Goal: Task Accomplishment & Management: Use online tool/utility

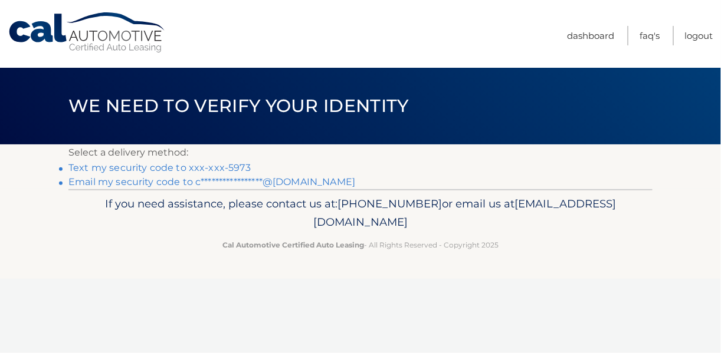
click at [124, 165] on link "Text my security code to xxx-xxx-5973" at bounding box center [159, 167] width 182 height 11
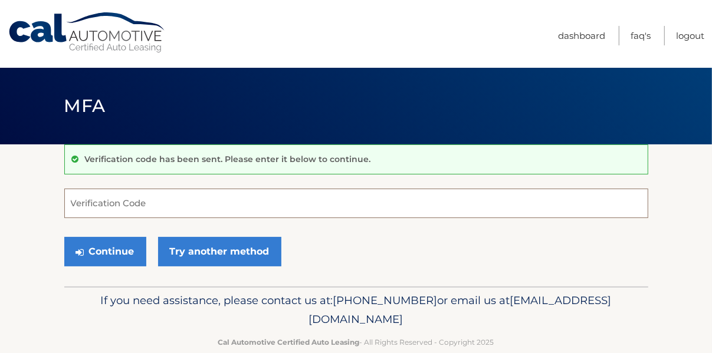
click at [155, 208] on input "Verification Code" at bounding box center [356, 203] width 584 height 29
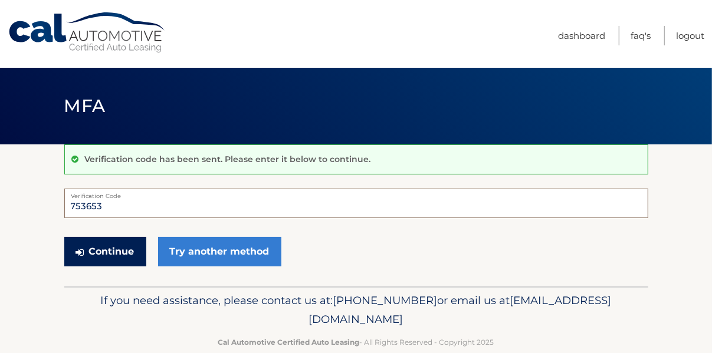
type input "753653"
click at [130, 248] on button "Continue" at bounding box center [105, 251] width 82 height 29
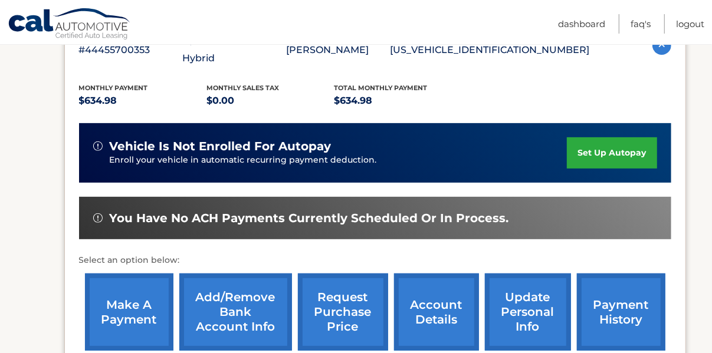
scroll to position [236, 0]
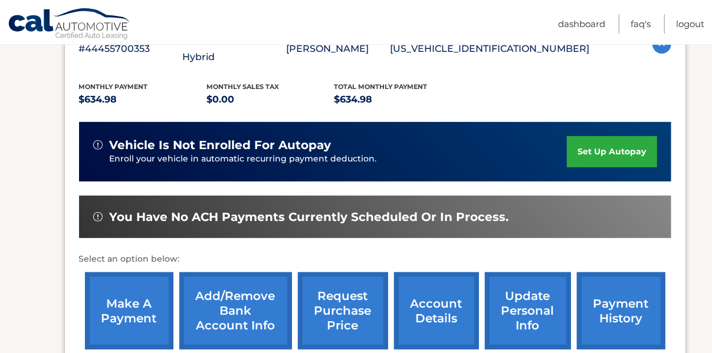
click at [139, 297] on link "make a payment" at bounding box center [129, 311] width 88 height 77
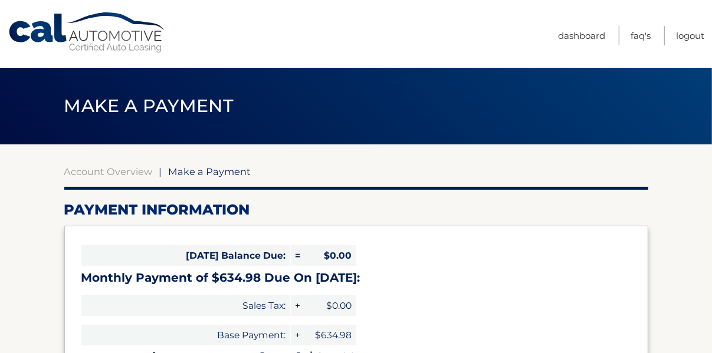
select select "ZDY5ZWU5MzYtY2FhNS00MDg4LTg0YTUtMTlhNDc5OWI5ZDlj"
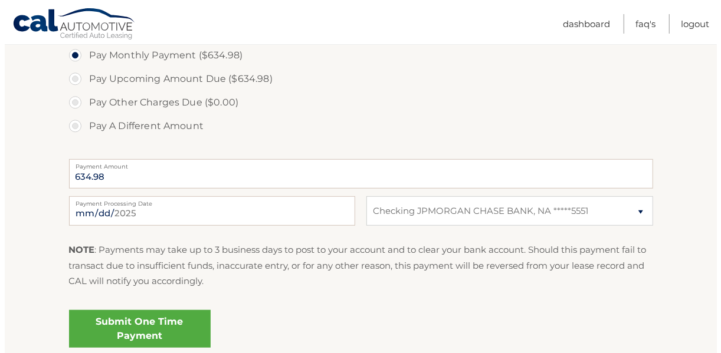
scroll to position [413, 0]
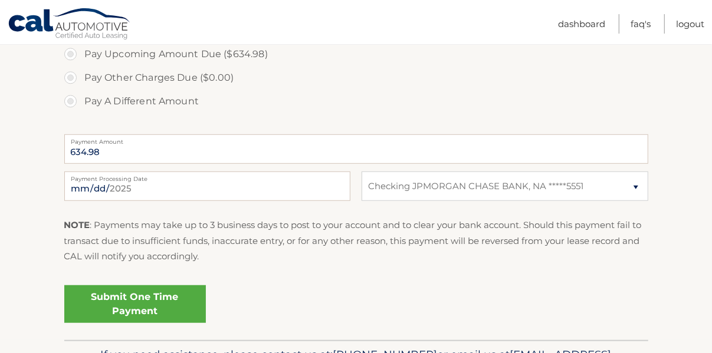
click at [130, 303] on link "Submit One Time Payment" at bounding box center [135, 305] width 142 height 38
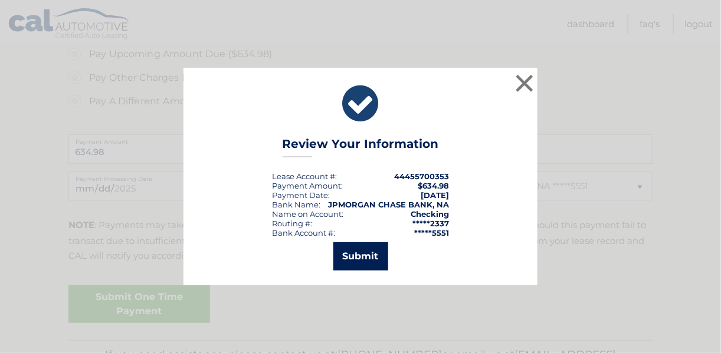
click at [355, 249] on button "Submit" at bounding box center [360, 256] width 55 height 28
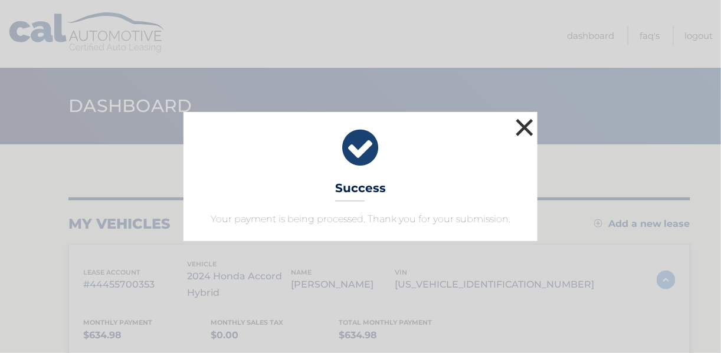
click at [526, 125] on button "×" at bounding box center [525, 128] width 24 height 24
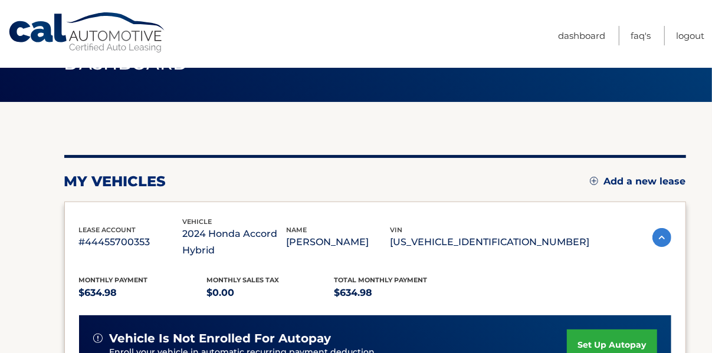
scroll to position [59, 0]
